Goal: Information Seeking & Learning: Check status

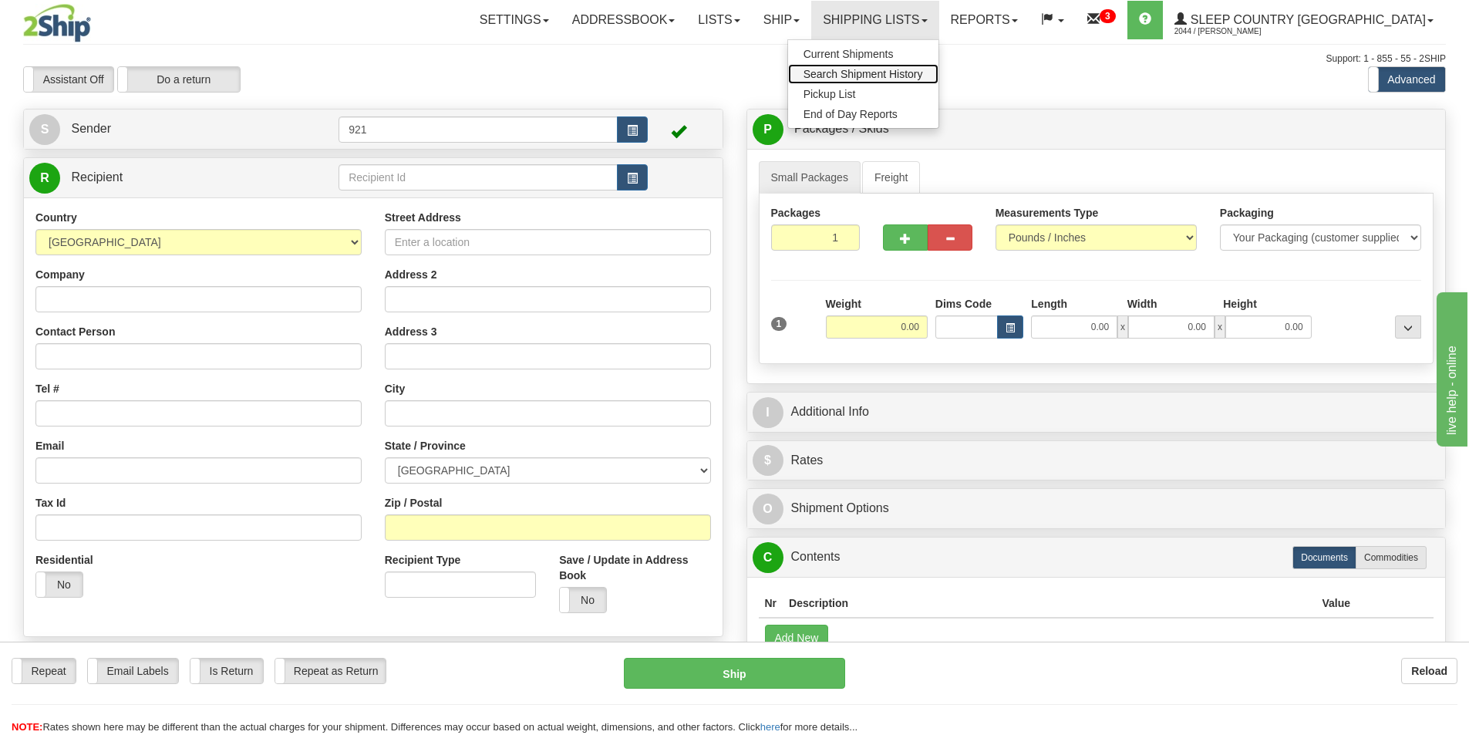
click at [923, 68] on span "Search Shipment History" at bounding box center [864, 74] width 120 height 12
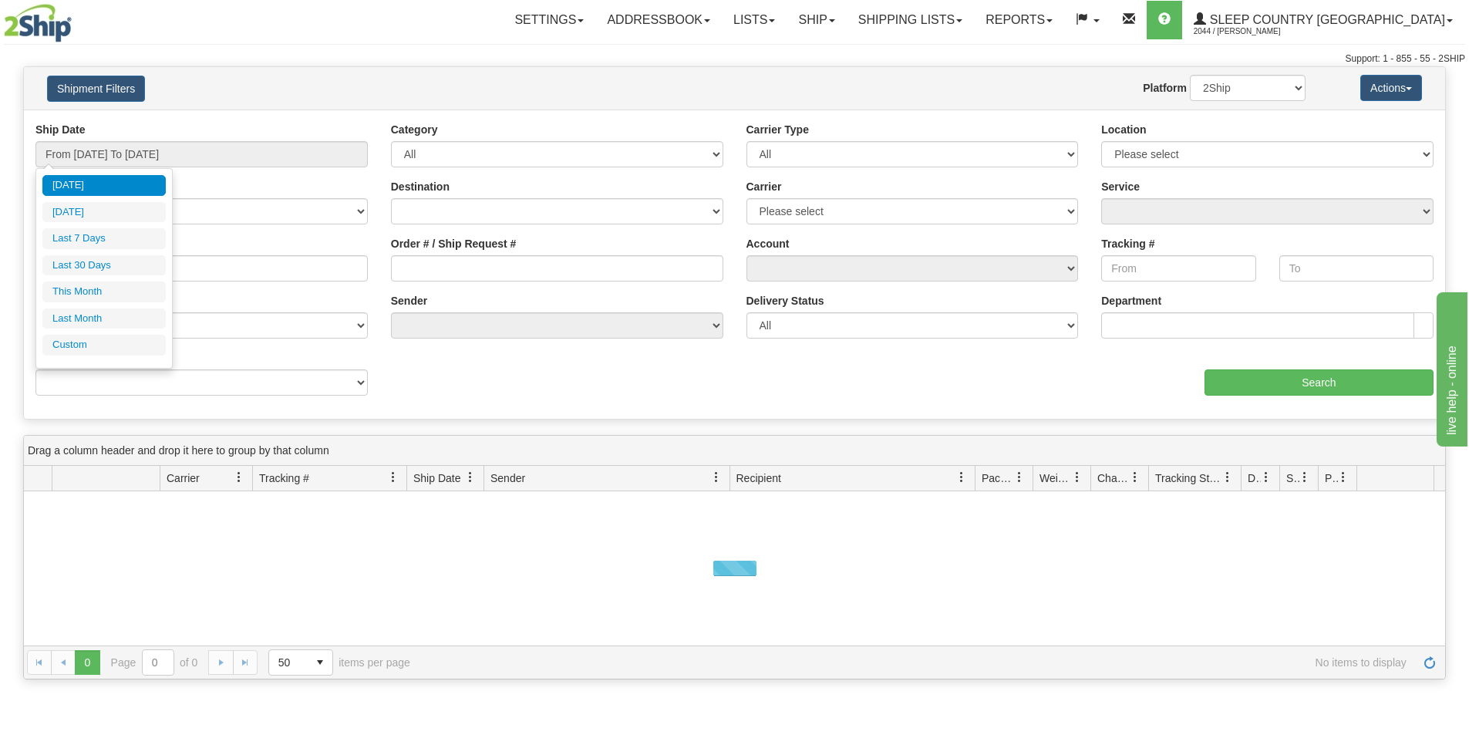
click at [99, 261] on li "Last 30 Days" at bounding box center [103, 265] width 123 height 21
type input "From 08/04/2025 To 09/02/2025"
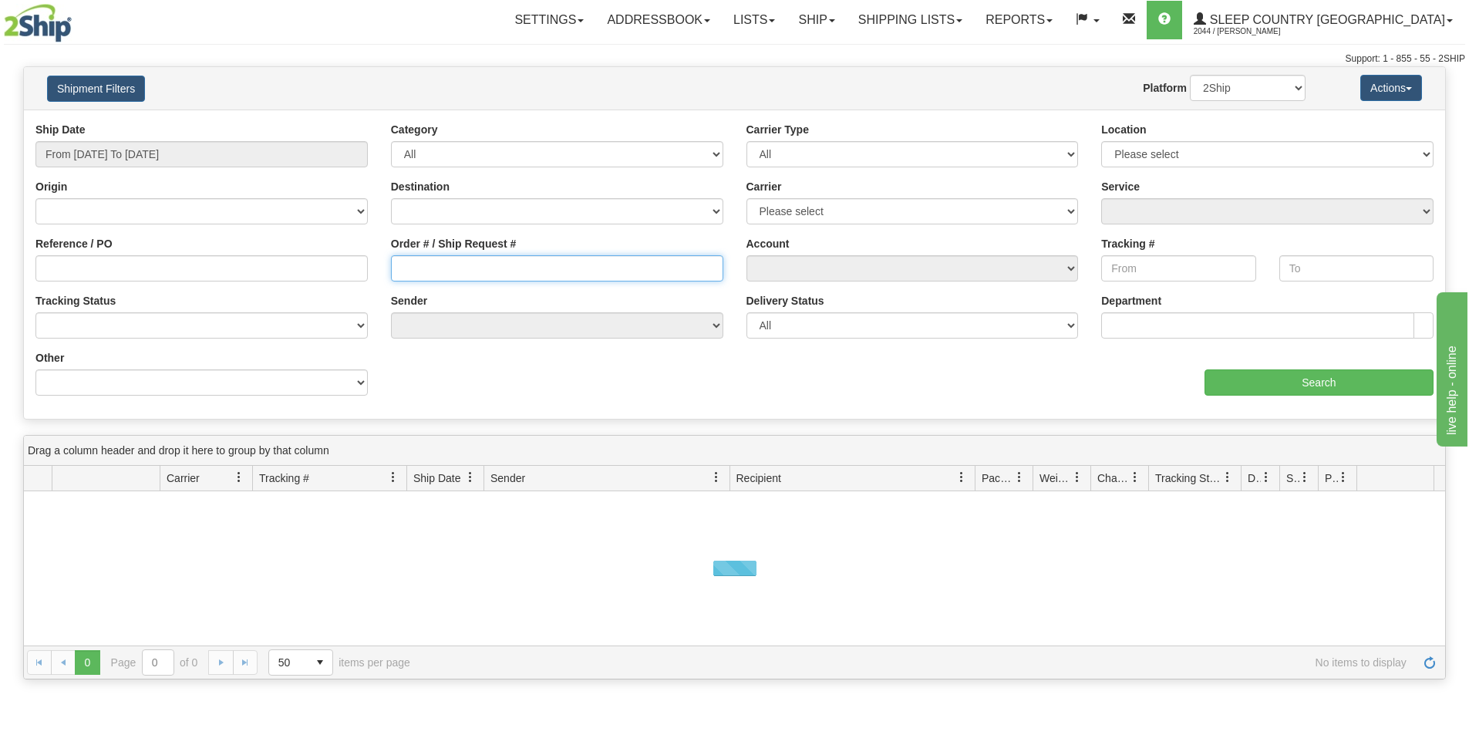
click at [415, 265] on input "Order # / Ship Request #" at bounding box center [557, 268] width 332 height 26
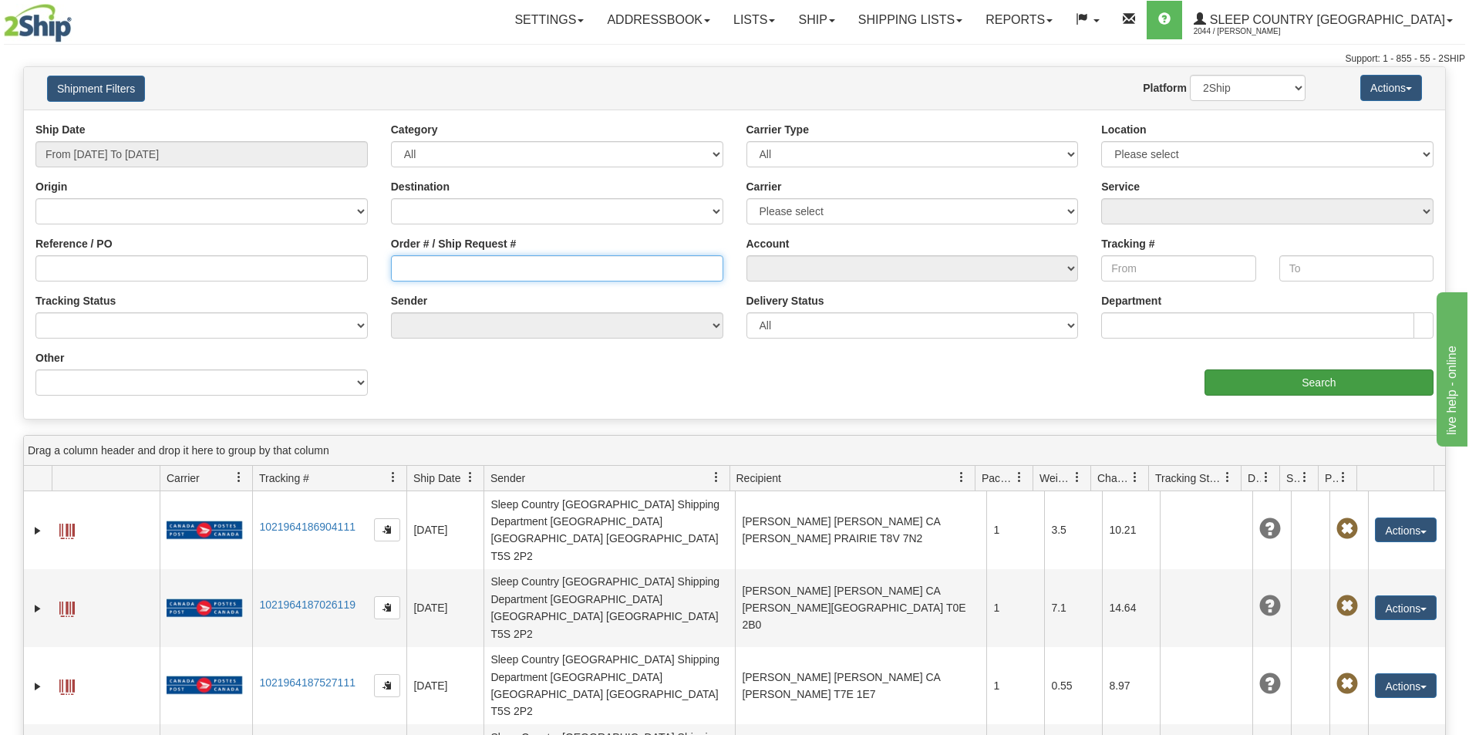
paste input "505I015726"
type input "505I015726"
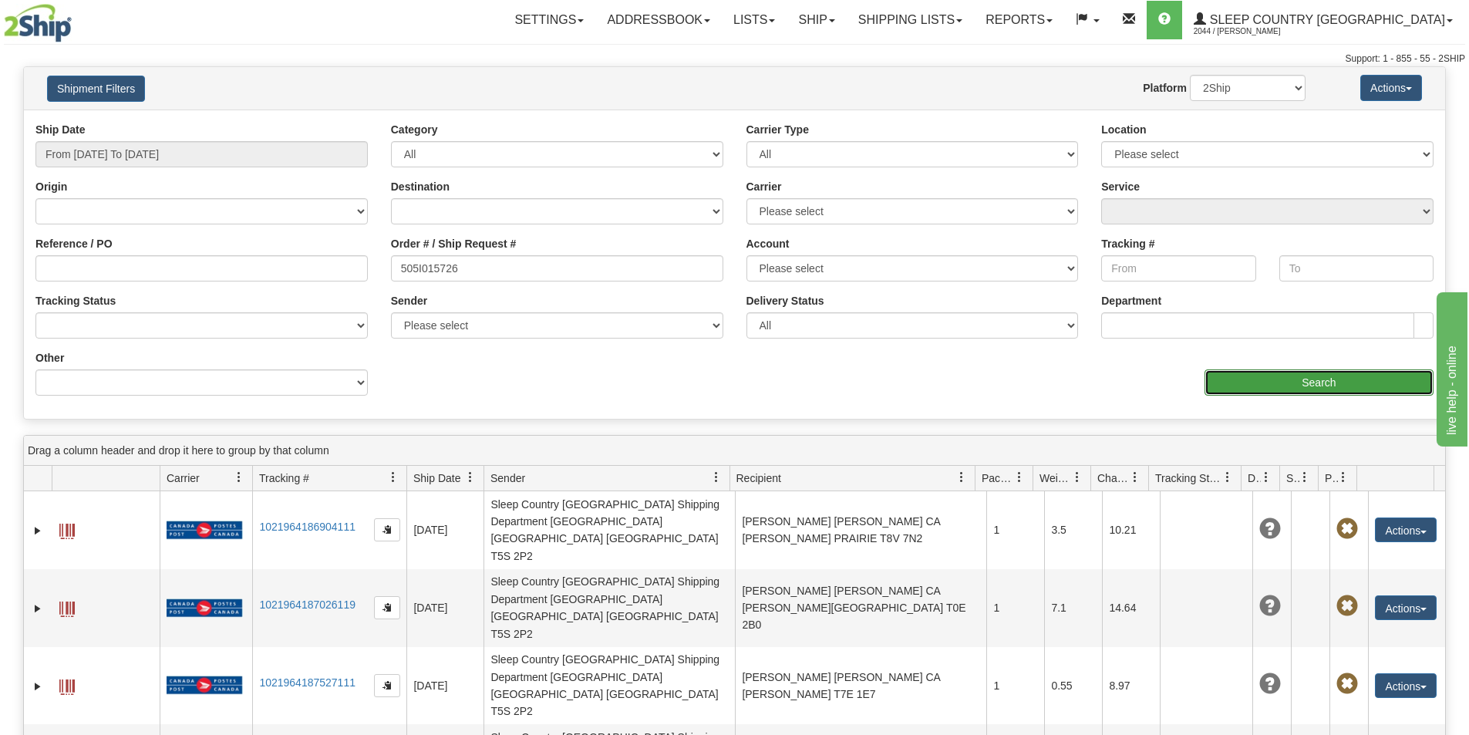
click at [1340, 385] on input "Search" at bounding box center [1319, 382] width 229 height 26
